Goal: Transaction & Acquisition: Purchase product/service

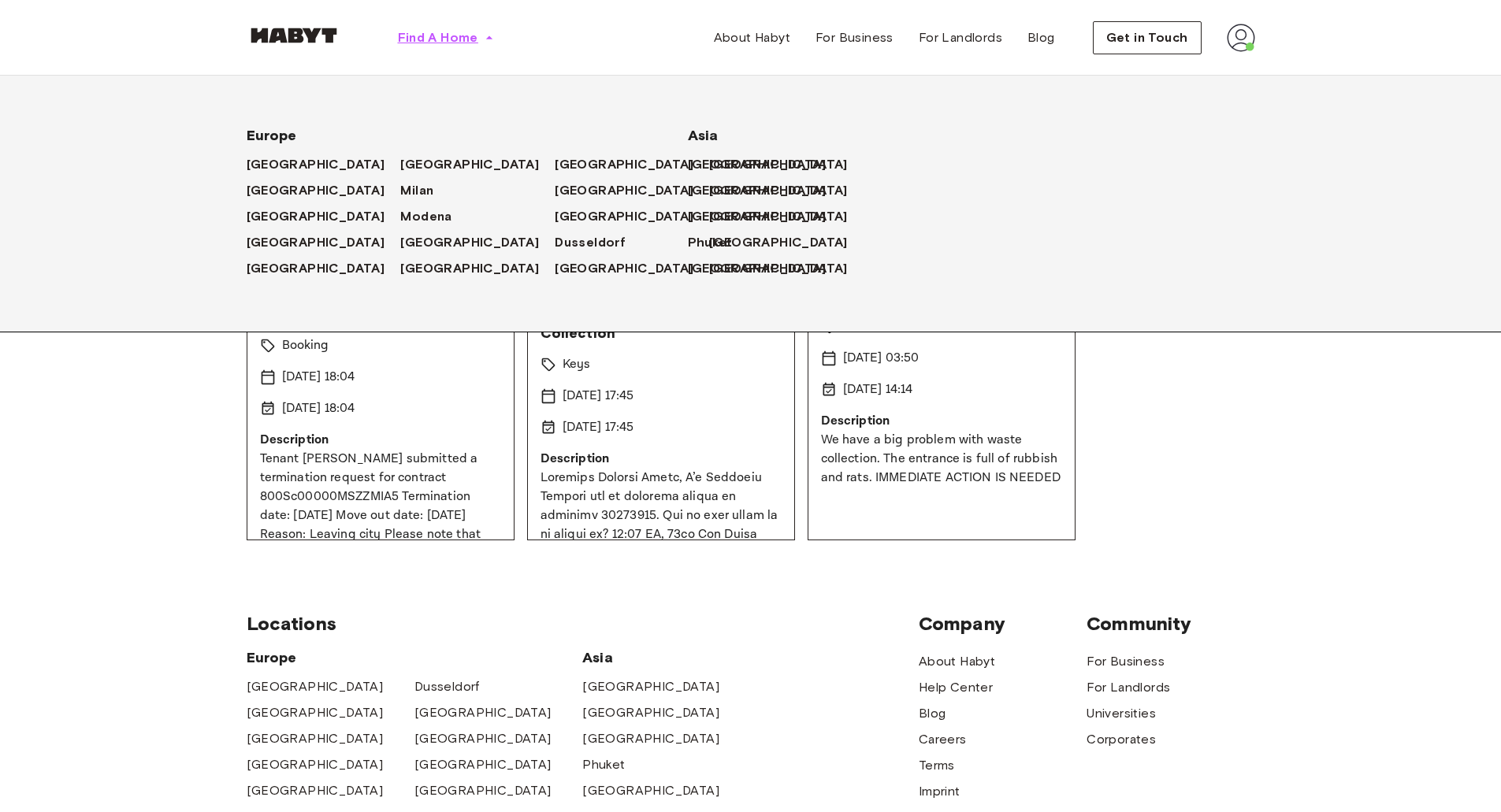
click at [442, 34] on span "Find A Home" at bounding box center [438, 38] width 80 height 19
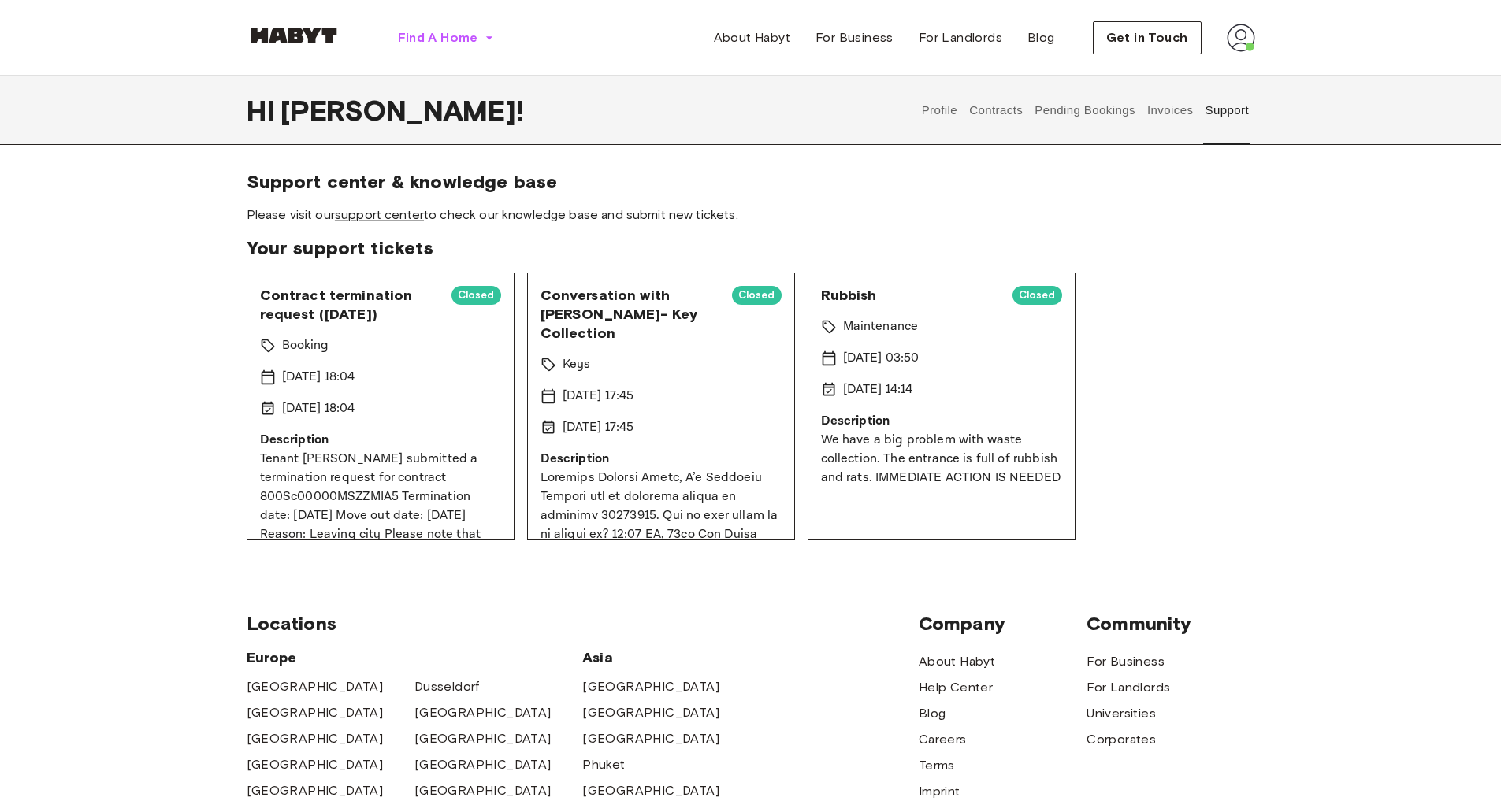
click at [441, 34] on span "Find A Home" at bounding box center [438, 38] width 80 height 19
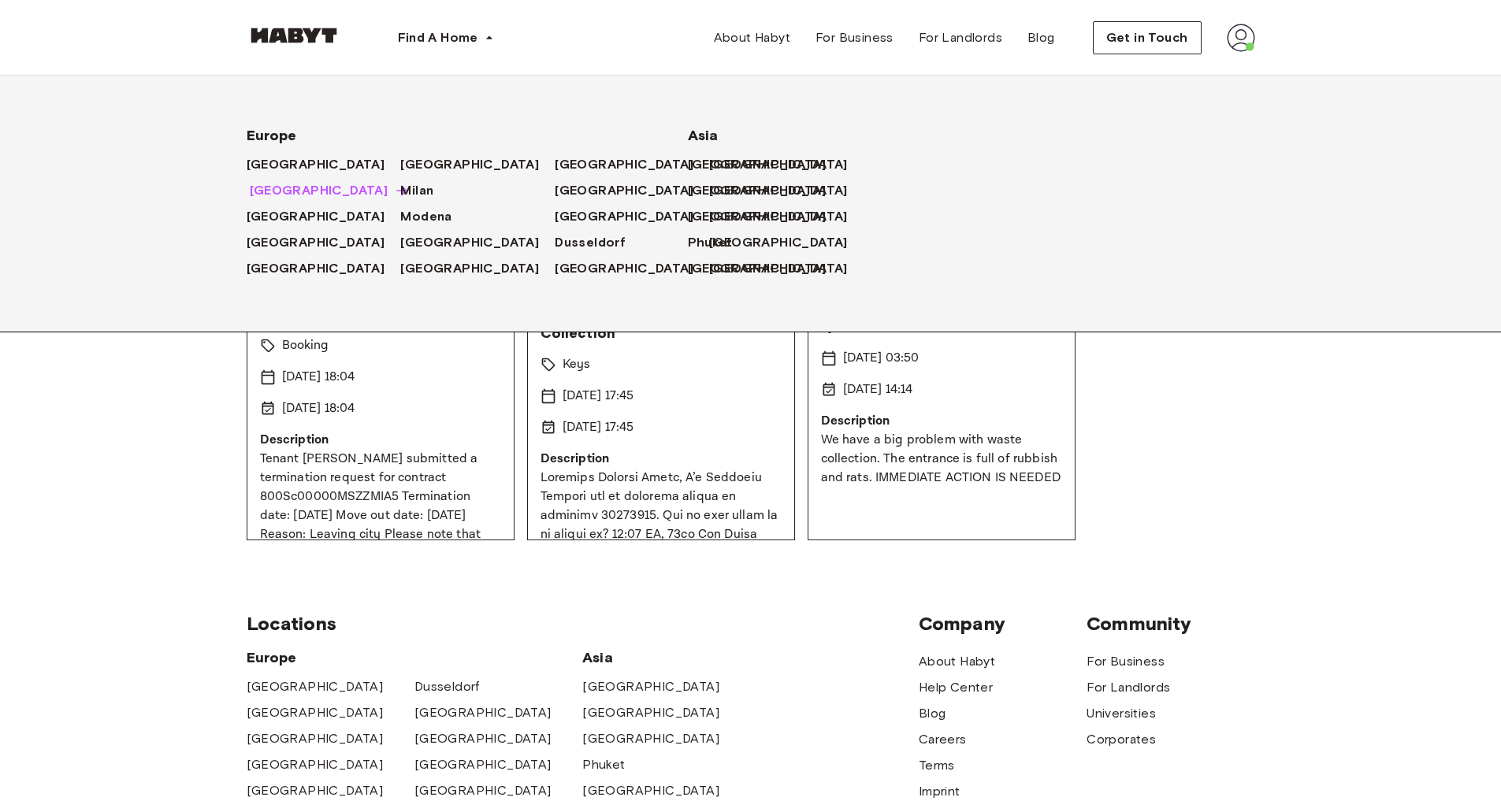
click at [277, 189] on span "[GEOGRAPHIC_DATA]" at bounding box center [319, 190] width 138 height 19
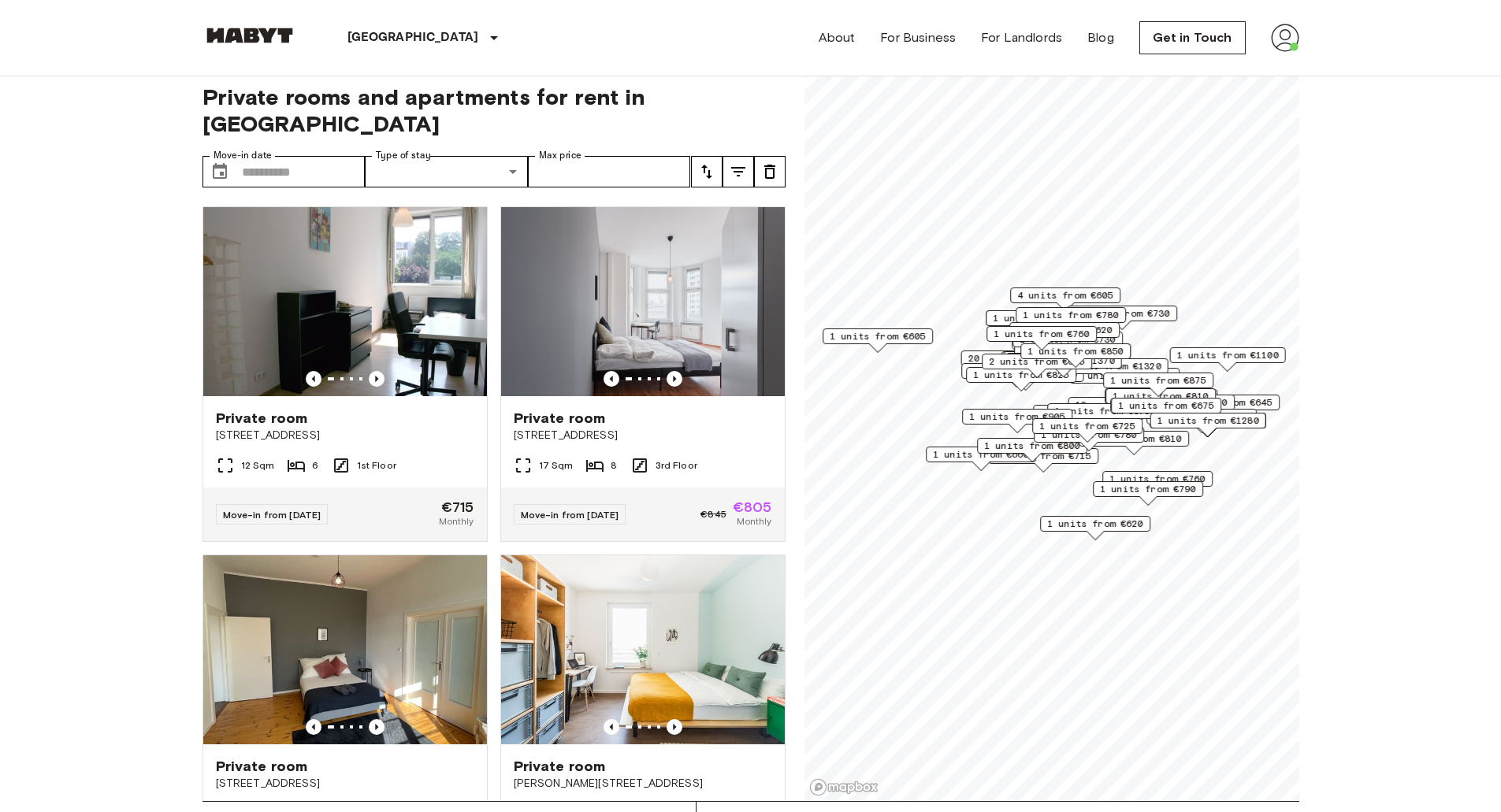
scroll to position [13, 0]
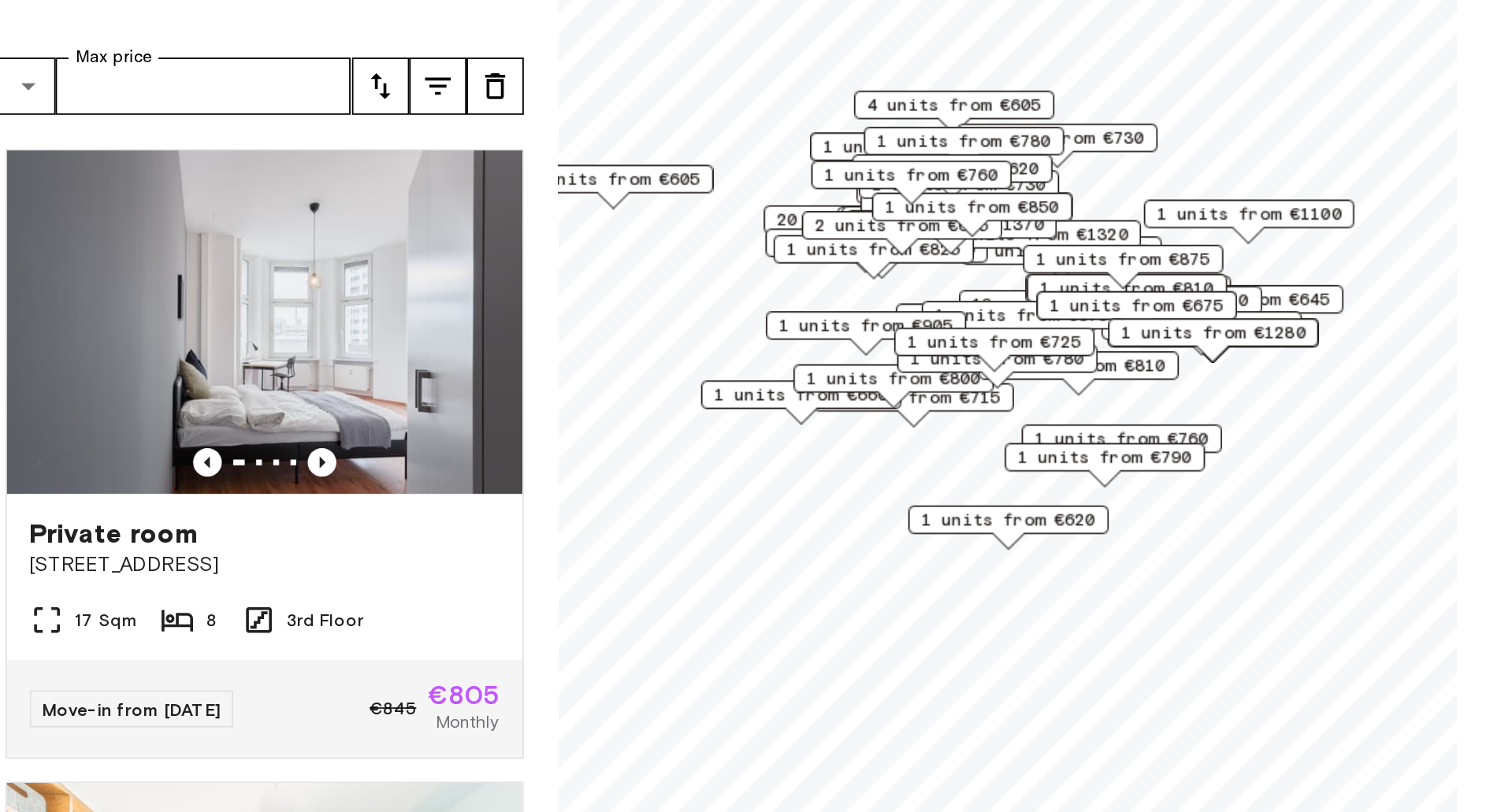
drag, startPoint x: 1034, startPoint y: 235, endPoint x: 1055, endPoint y: 295, distance: 63.6
click at [1055, 278] on div "9 units from €635" at bounding box center [1081, 266] width 111 height 24
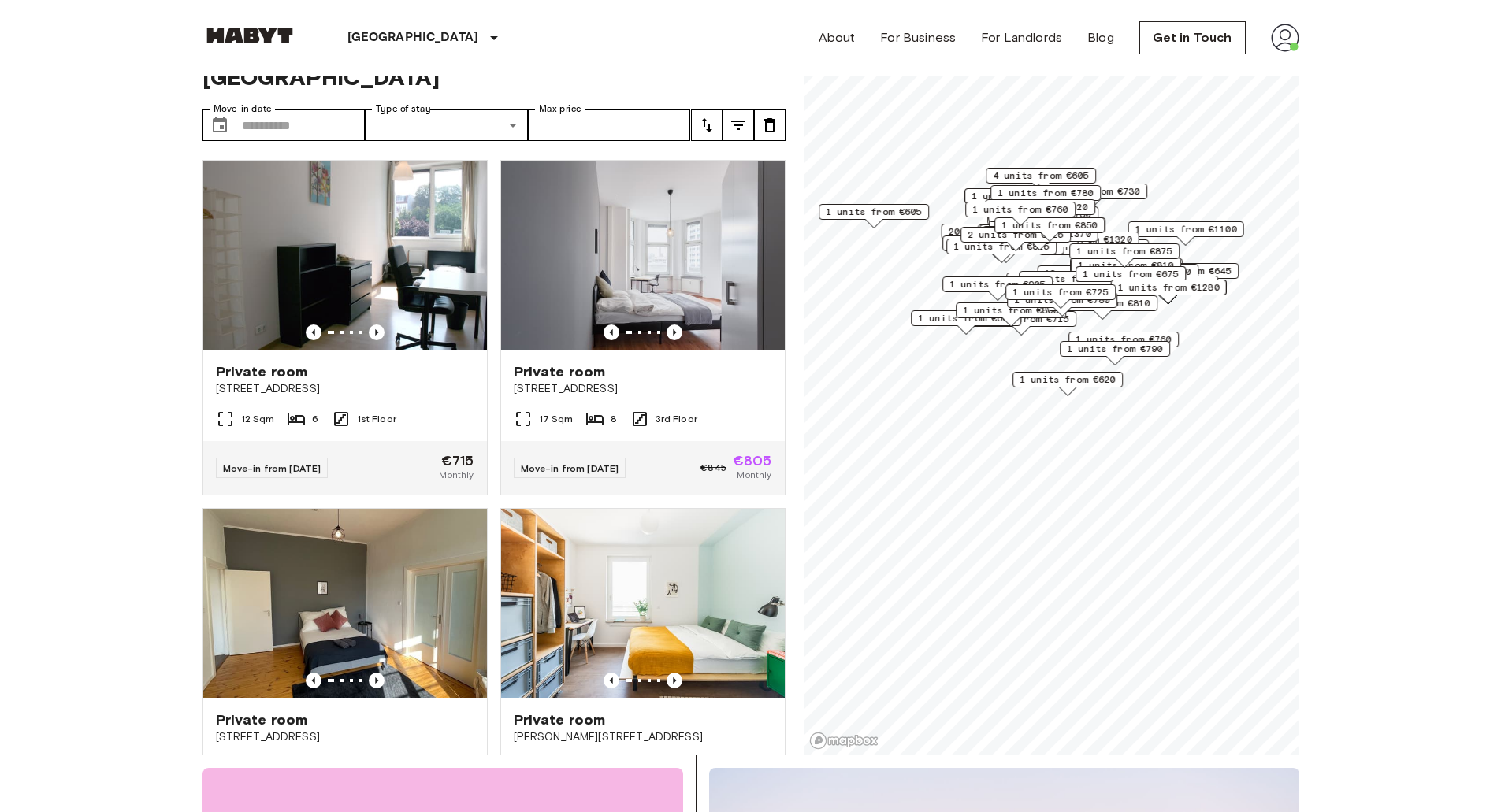
scroll to position [54, 0]
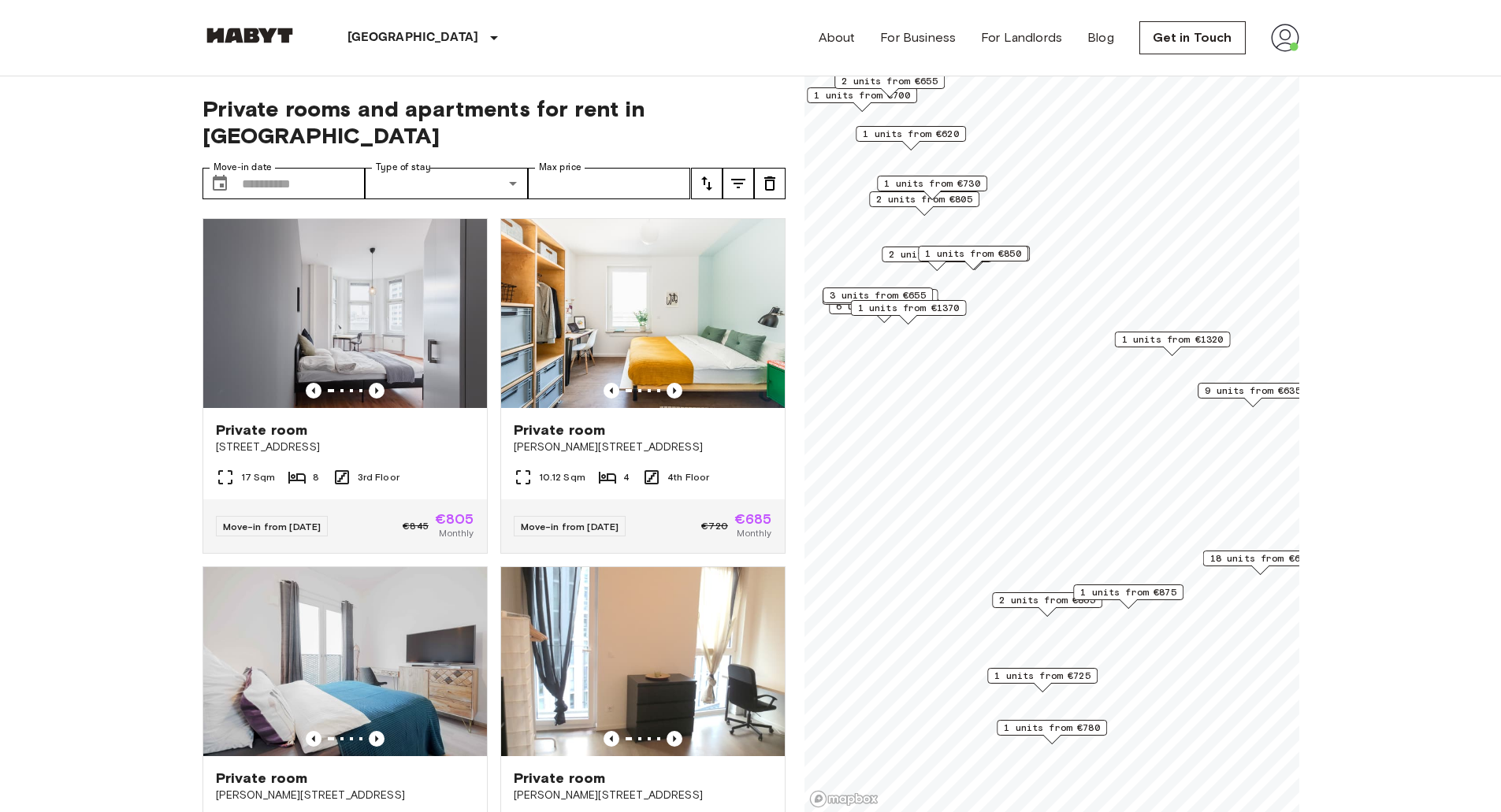
click at [1165, 338] on span "1 units from €1320" at bounding box center [1171, 339] width 101 height 14
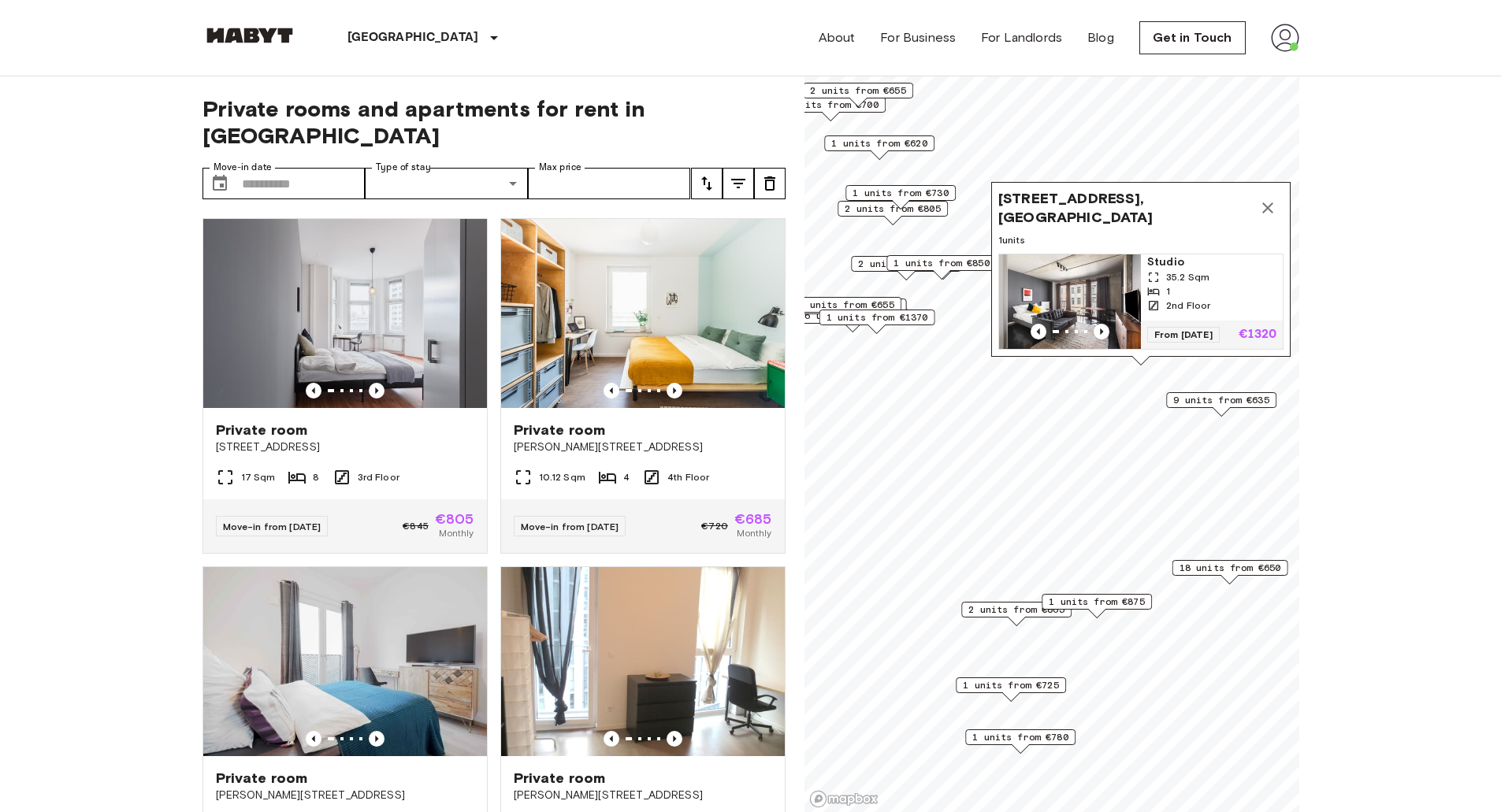
click at [1227, 393] on span "9 units from €635" at bounding box center [1220, 399] width 96 height 14
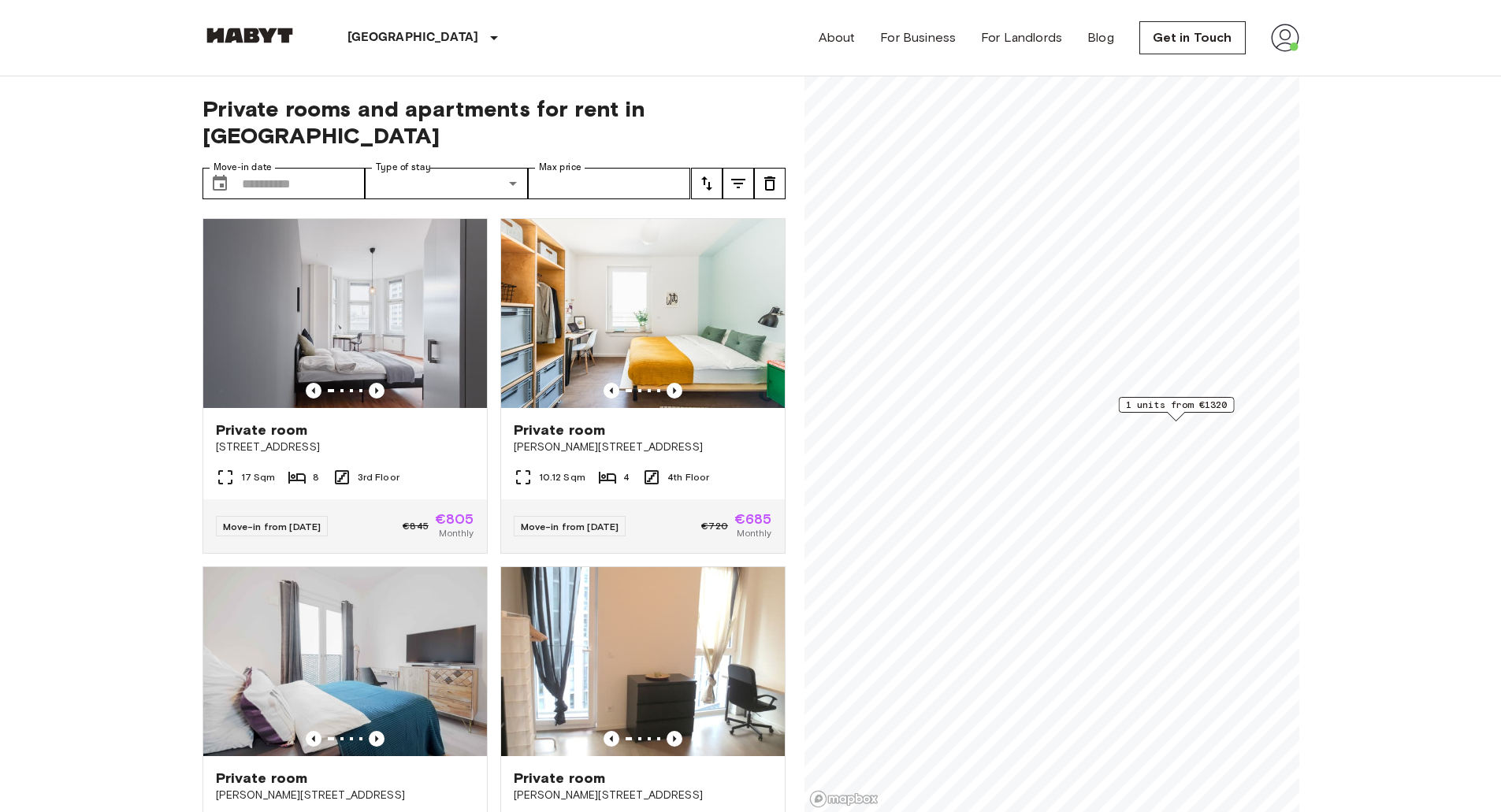
click at [1174, 402] on span "1 units from €1320" at bounding box center [1175, 404] width 101 height 14
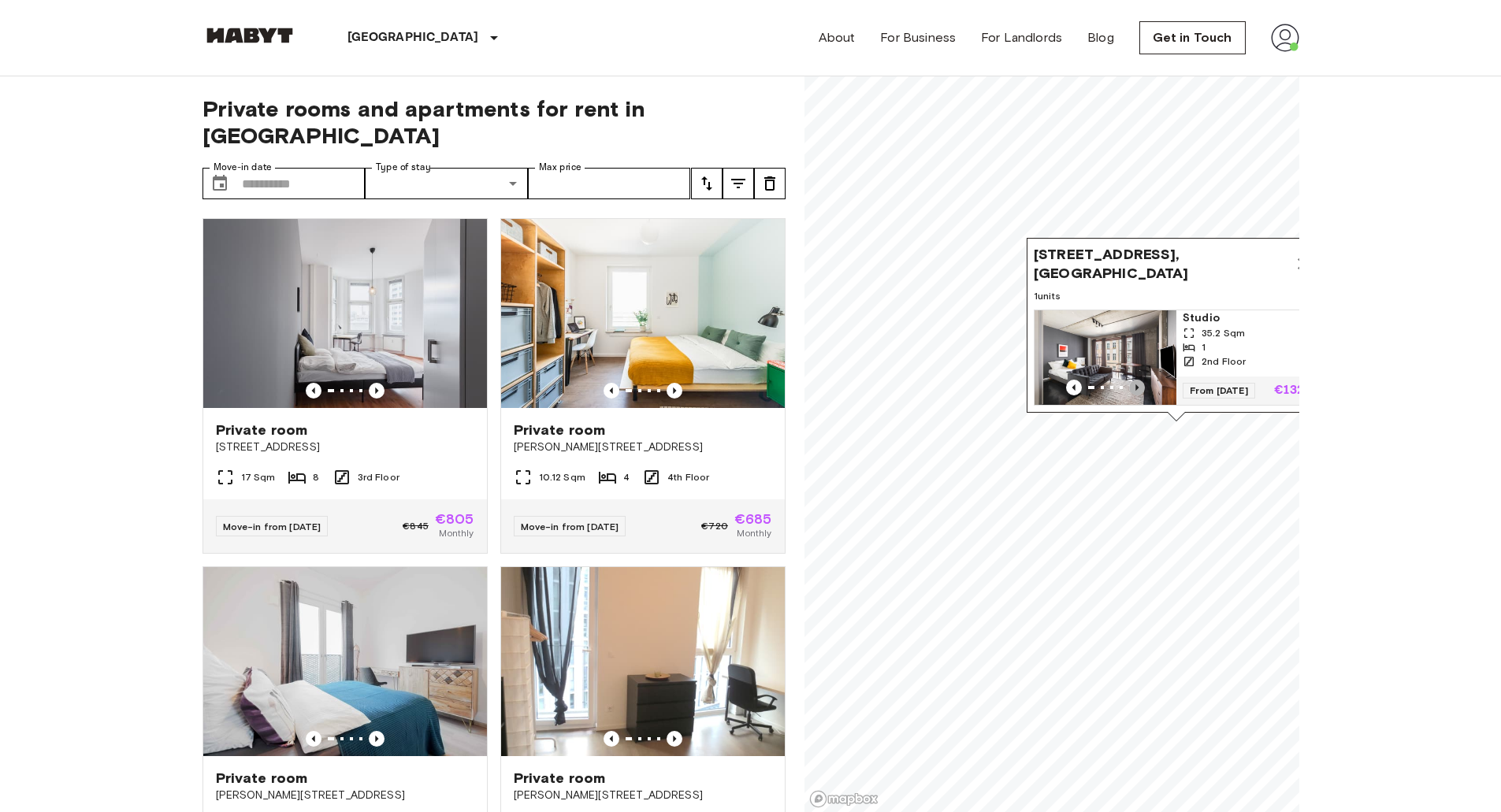
click at [1135, 380] on icon "Previous image" at bounding box center [1137, 387] width 16 height 16
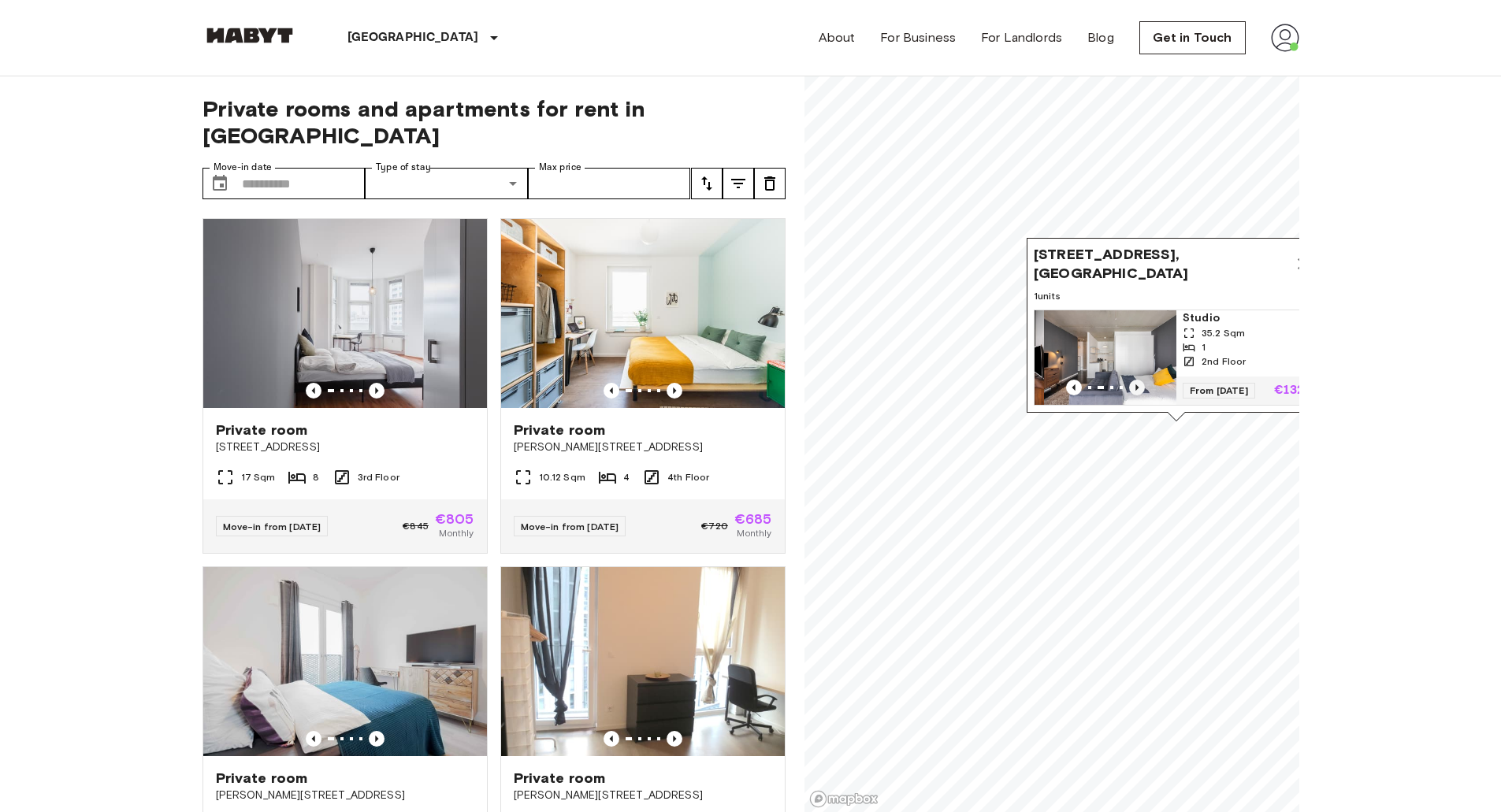
click at [1135, 380] on icon "Previous image" at bounding box center [1137, 387] width 16 height 16
